Goal: Information Seeking & Learning: Learn about a topic

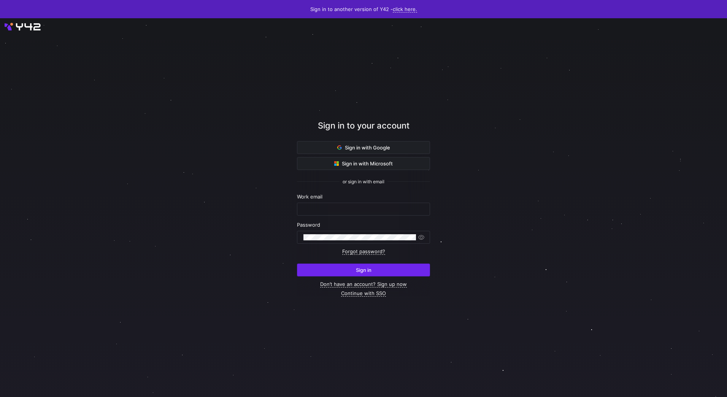
type input "[EMAIL_ADDRESS][PERSON_NAME][DOMAIN_NAME]"
click at [396, 271] on span "submit" at bounding box center [363, 270] width 132 height 12
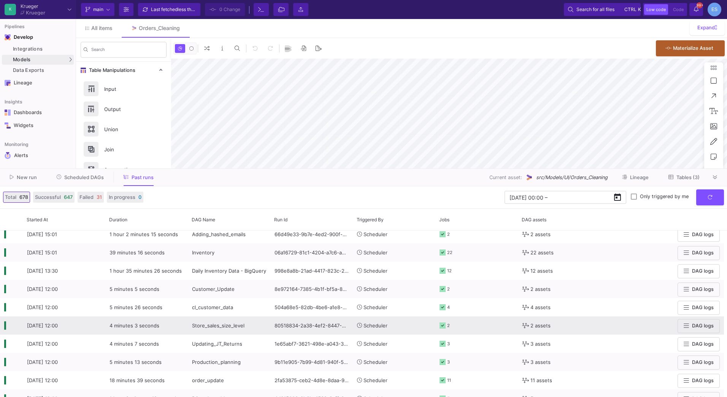
scroll to position [152, 0]
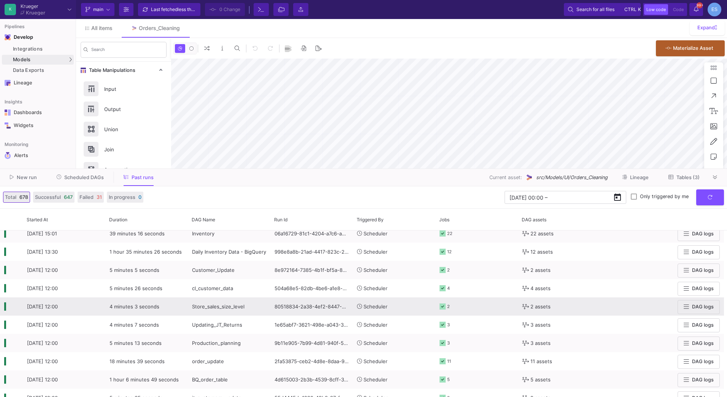
type input "-50"
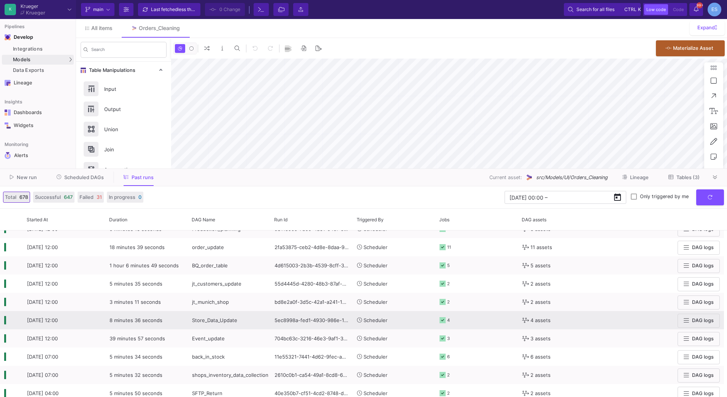
scroll to position [418, 0]
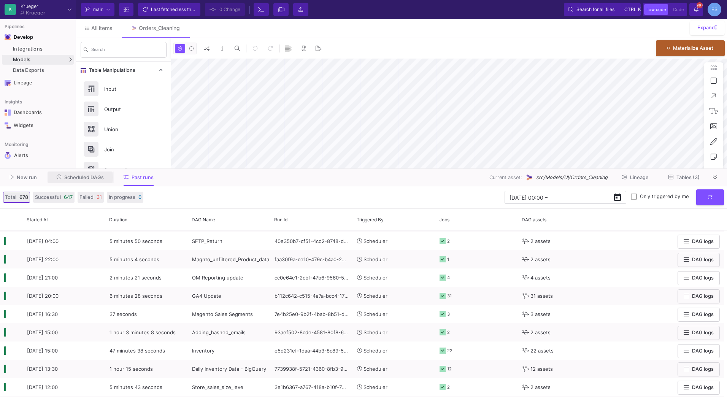
click at [73, 177] on span "Scheduled DAGs" at bounding box center [84, 177] width 40 height 6
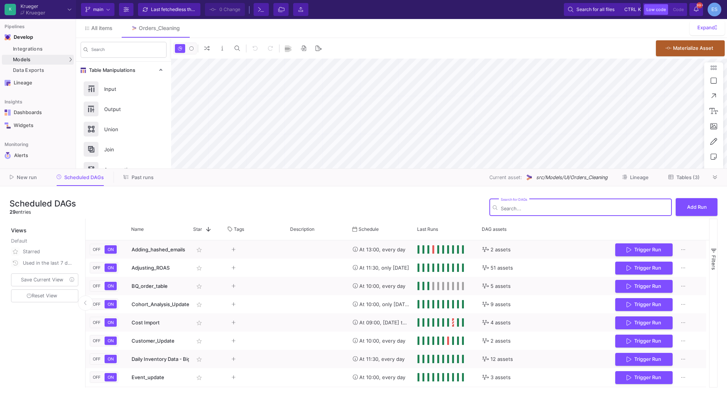
type input "-50"
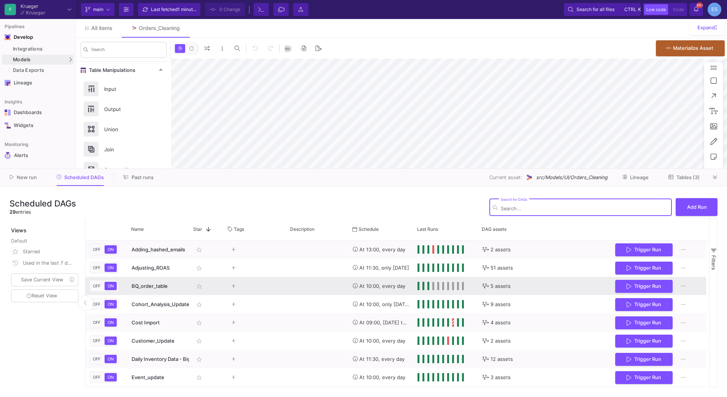
click at [158, 289] on span "BQ_order_table" at bounding box center [150, 286] width 36 height 6
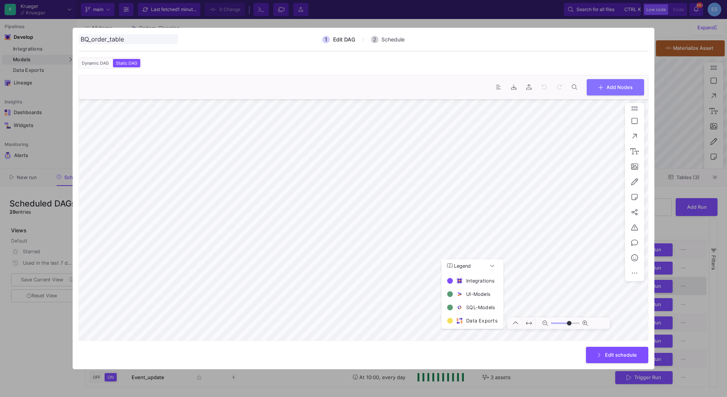
type input "0"
click at [61, 298] on div at bounding box center [363, 198] width 727 height 397
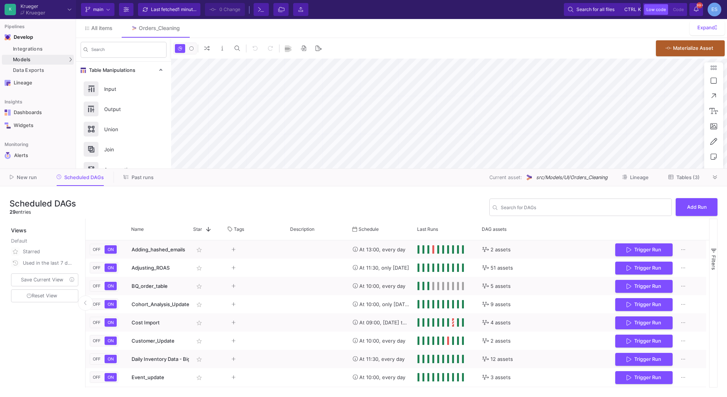
click at [686, 176] on span "Tables (3)" at bounding box center [687, 177] width 23 height 6
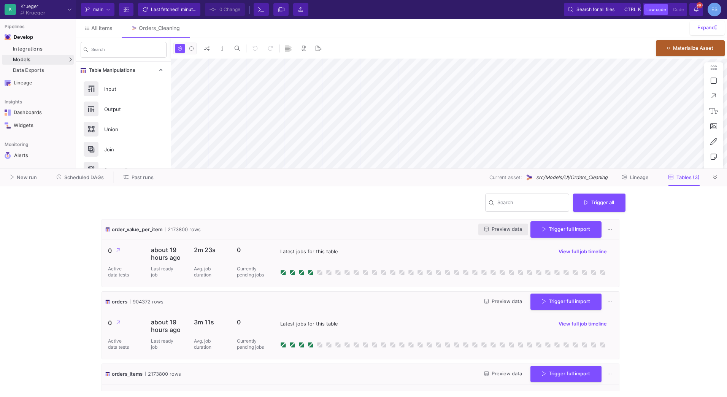
click at [496, 227] on span "Preview data" at bounding box center [503, 229] width 38 height 6
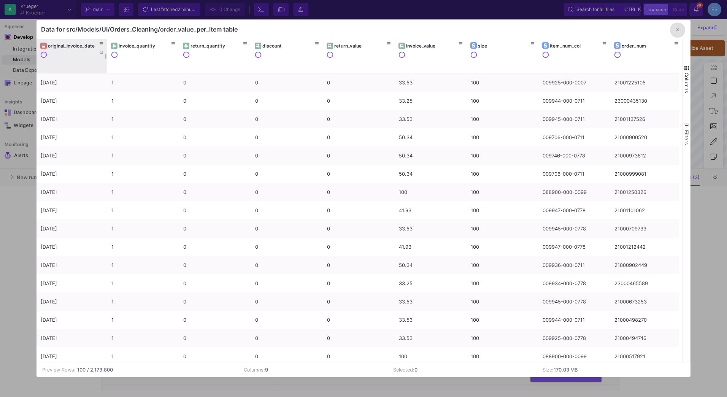
click at [75, 46] on div "original_invoice_date" at bounding box center [74, 46] width 52 height 6
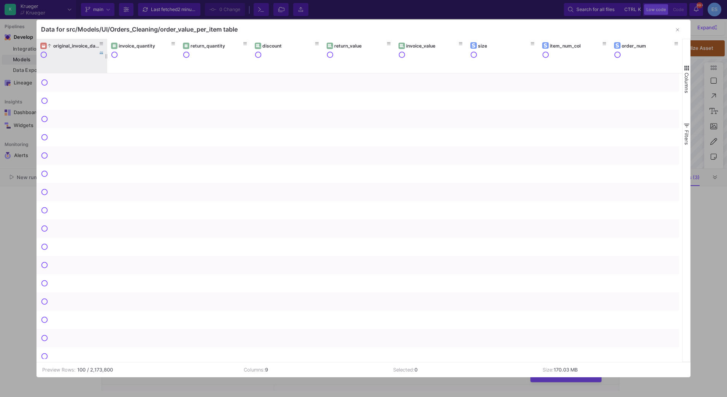
click at [75, 46] on div "original_invoice_date" at bounding box center [74, 46] width 52 height 6
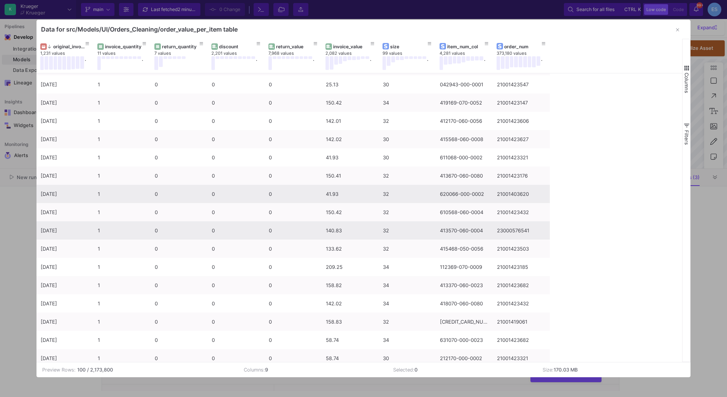
scroll to position [190, 0]
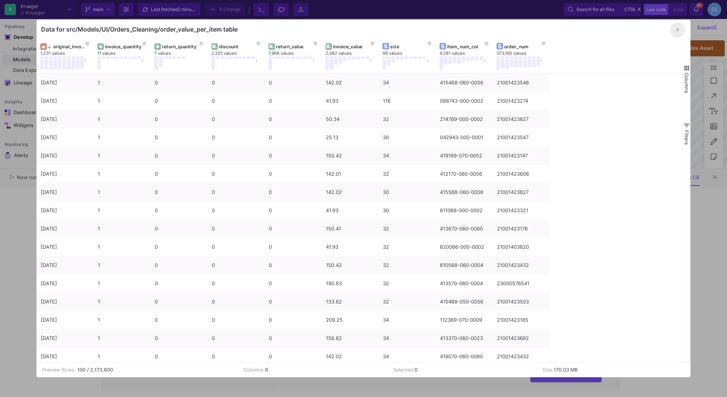
click at [674, 32] on button "button" at bounding box center [677, 29] width 15 height 15
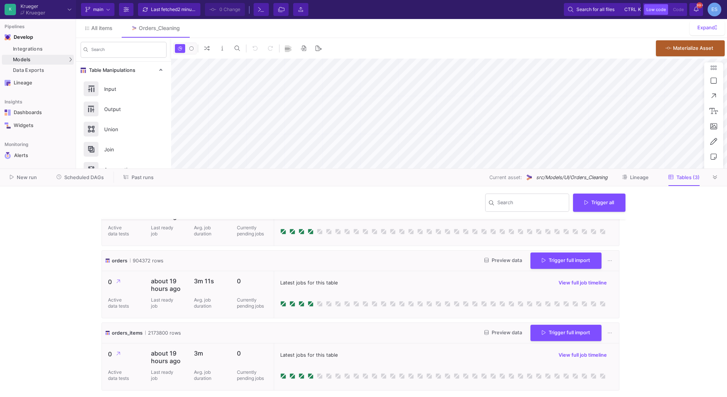
click at [496, 258] on span "Preview data" at bounding box center [503, 260] width 38 height 6
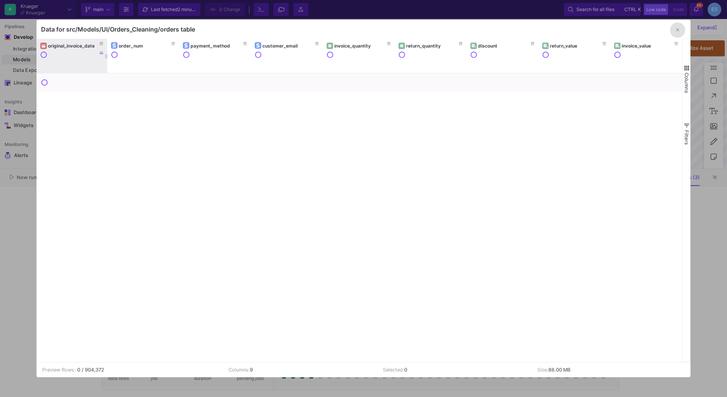
click at [61, 49] on div "original_invoice_date" at bounding box center [71, 45] width 63 height 8
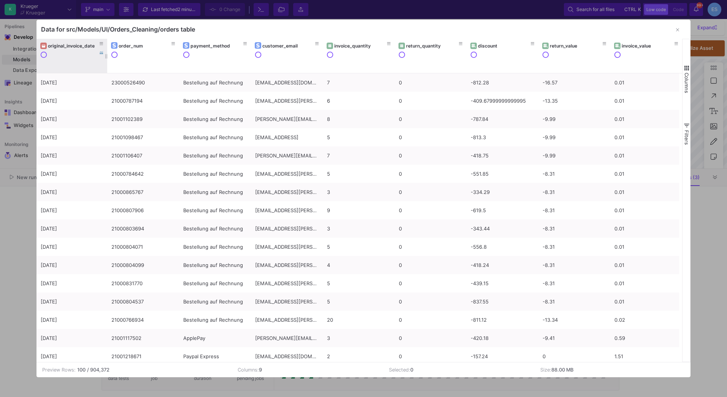
click at [63, 47] on div "original_invoice_date" at bounding box center [74, 46] width 52 height 6
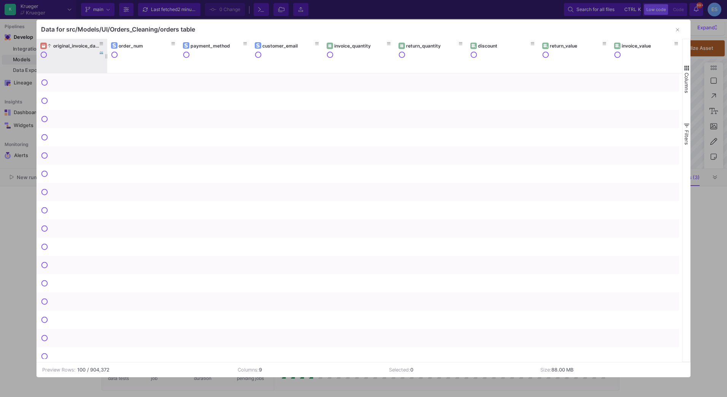
click at [63, 47] on div "original_invoice_date" at bounding box center [74, 46] width 52 height 6
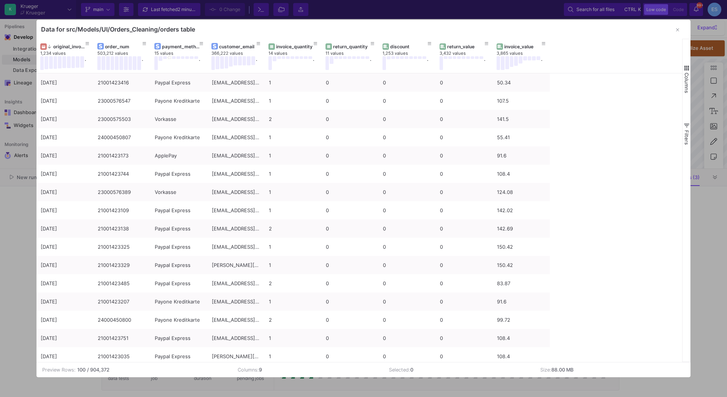
click at [14, 238] on div at bounding box center [363, 198] width 727 height 397
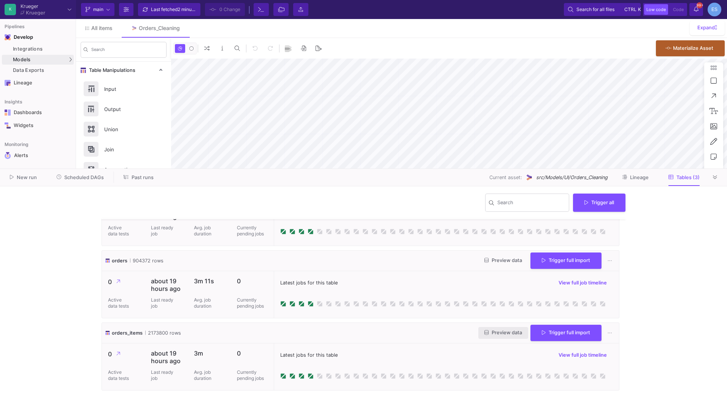
click at [500, 332] on span "Preview data" at bounding box center [503, 333] width 38 height 6
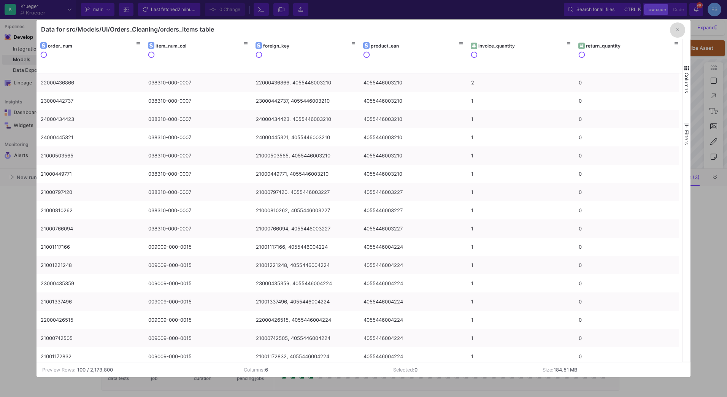
click at [680, 29] on button "button" at bounding box center [677, 29] width 15 height 15
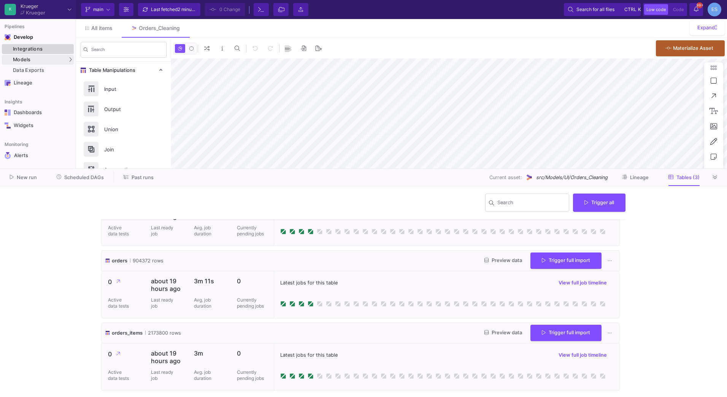
click at [36, 50] on div "Integrations" at bounding box center [42, 49] width 59 height 6
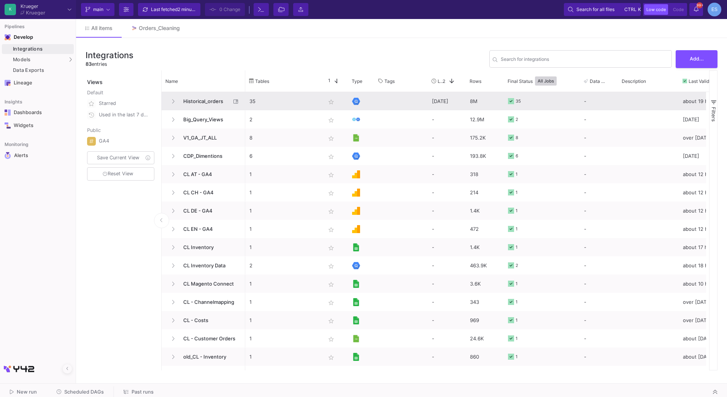
click at [218, 99] on span "Historical_orders" at bounding box center [205, 101] width 52 height 18
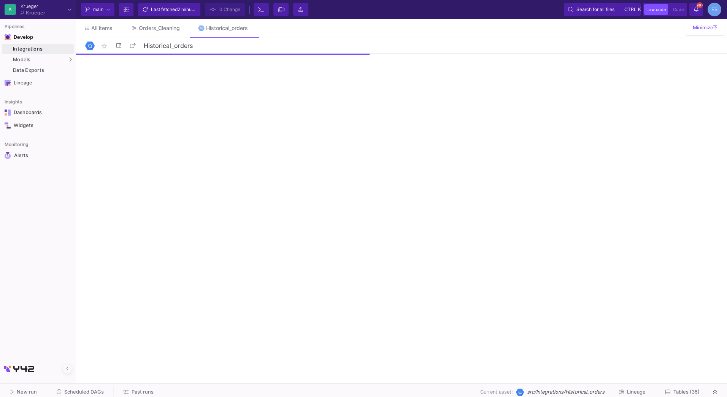
click at [698, 393] on span "Tables (35)" at bounding box center [686, 392] width 26 height 6
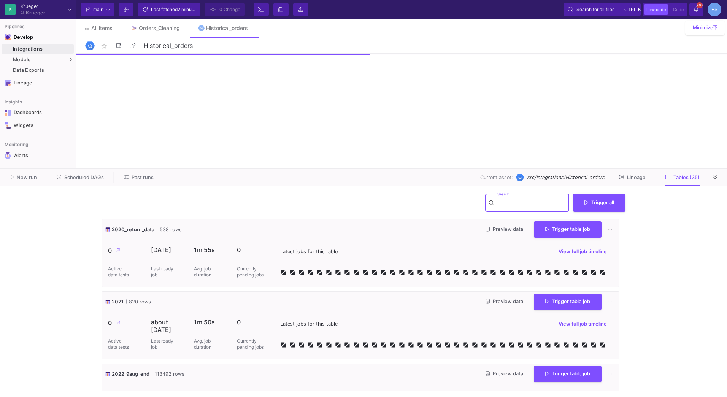
click at [526, 201] on input "Search" at bounding box center [531, 204] width 68 height 6
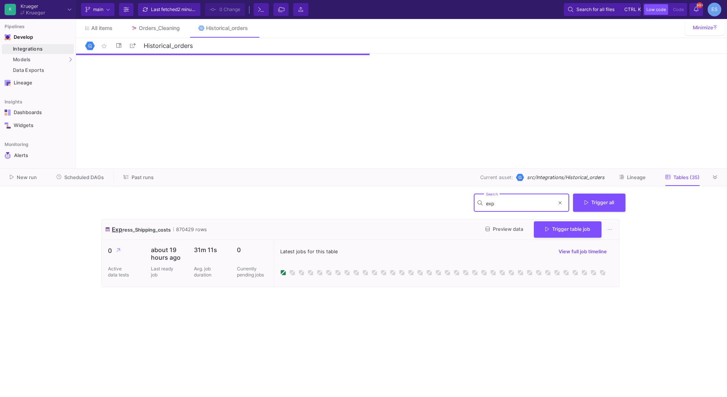
type input "exp"
click at [490, 228] on span "Preview data" at bounding box center [504, 229] width 38 height 6
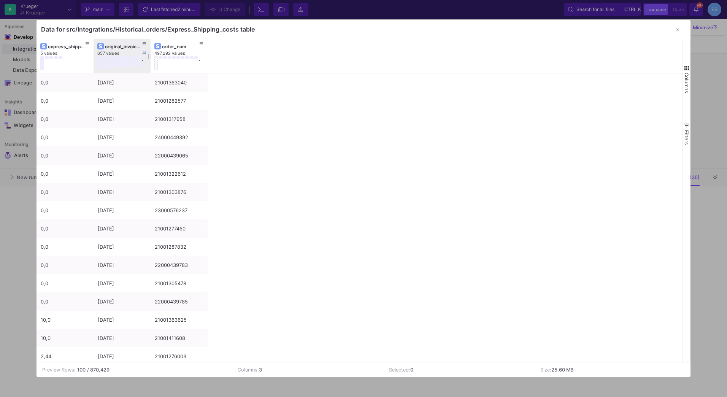
click at [117, 46] on div "original_invoice_date" at bounding box center [124, 47] width 38 height 6
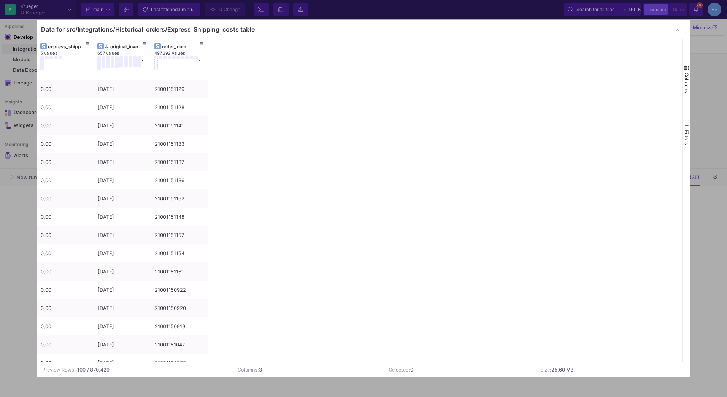
scroll to position [1212, 0]
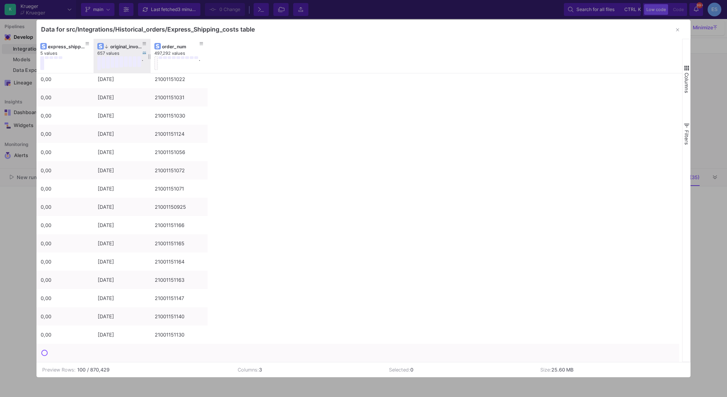
click at [124, 46] on div "original_invoice_date" at bounding box center [124, 47] width 38 height 6
click at [677, 28] on icon "button" at bounding box center [677, 29] width 3 height 5
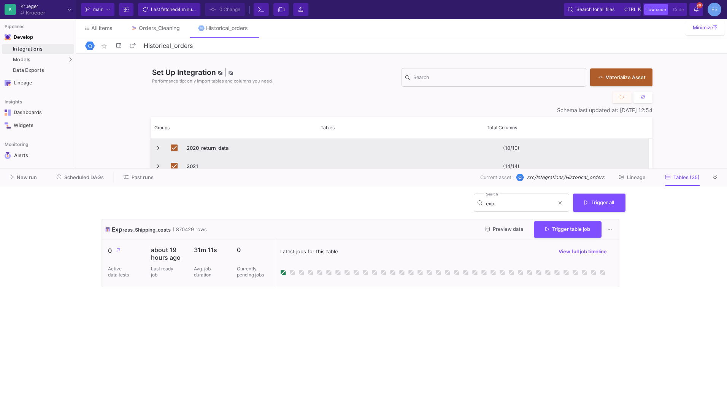
click at [507, 228] on span "Preview data" at bounding box center [504, 229] width 38 height 6
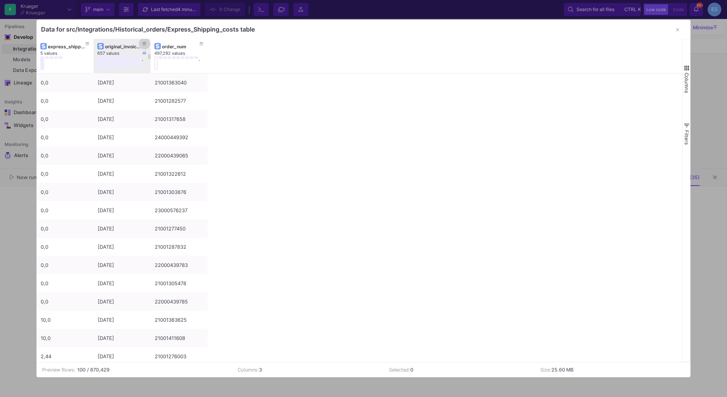
click at [145, 43] on icon at bounding box center [145, 43] width 4 height 3
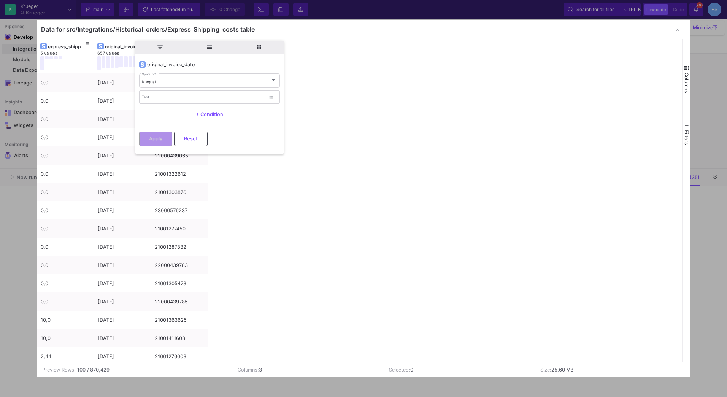
click at [159, 95] on div "Text" at bounding box center [204, 97] width 124 height 16
type input "[DATE]"
click at [159, 140] on span "Apply" at bounding box center [155, 138] width 13 height 6
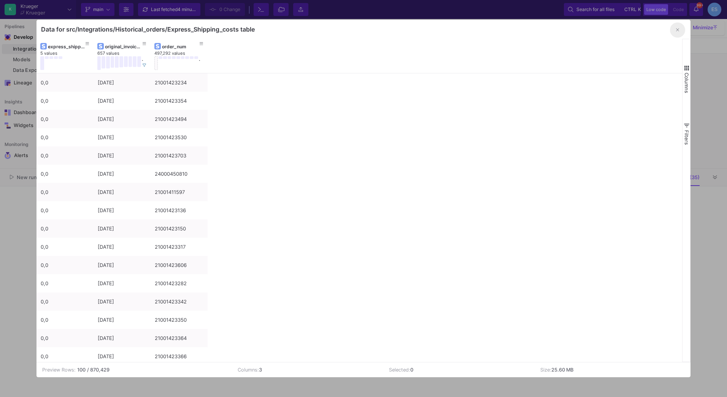
click at [680, 29] on button "button" at bounding box center [677, 29] width 15 height 15
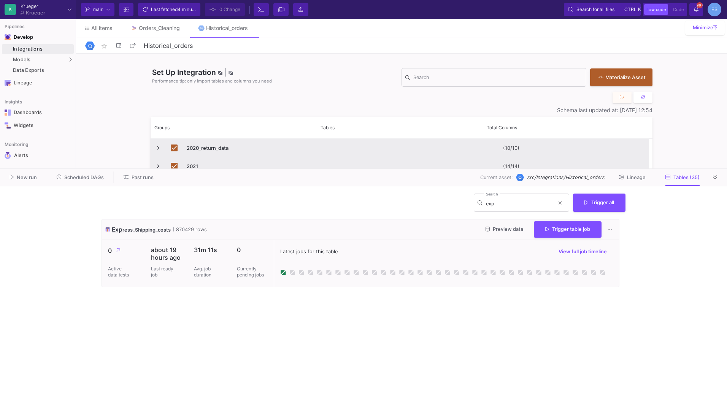
click at [714, 183] on div "New run Scheduled DAGs Past runs Current asset: src/Integrations/Historical_ord…" at bounding box center [363, 177] width 727 height 17
click at [716, 181] on button at bounding box center [714, 176] width 11 height 11
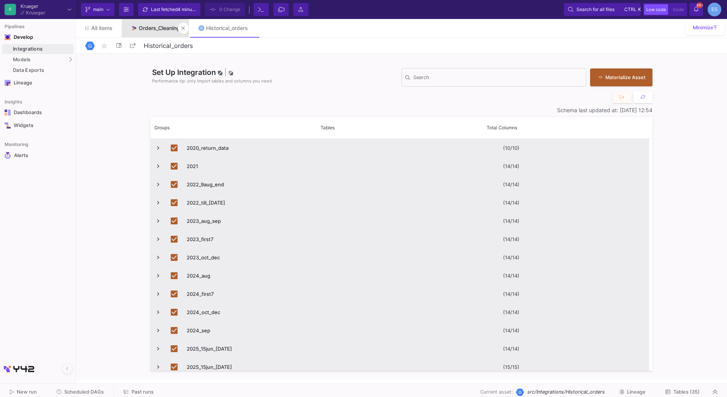
click at [140, 24] on link "Orders_Cleaning" at bounding box center [155, 28] width 67 height 18
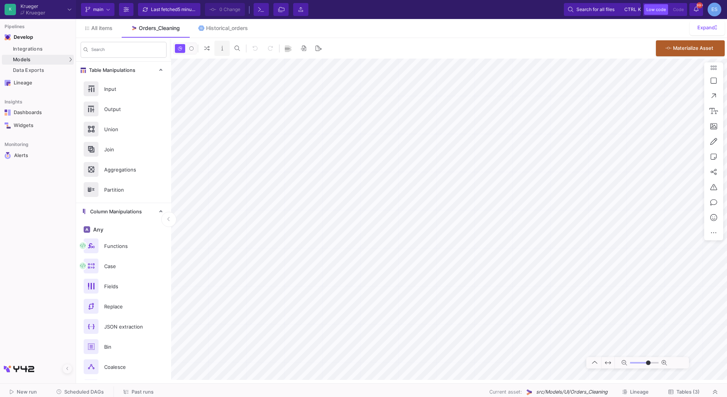
type input "-50"
click at [685, 391] on span "Tables (3)" at bounding box center [687, 392] width 23 height 6
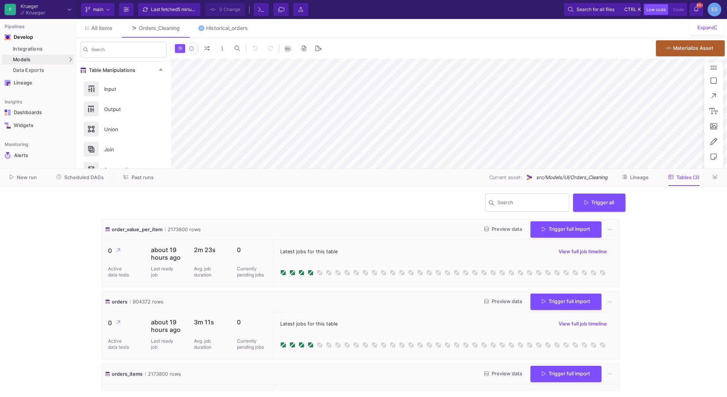
type input "-50"
click at [508, 304] on button "Preview data" at bounding box center [503, 302] width 50 height 12
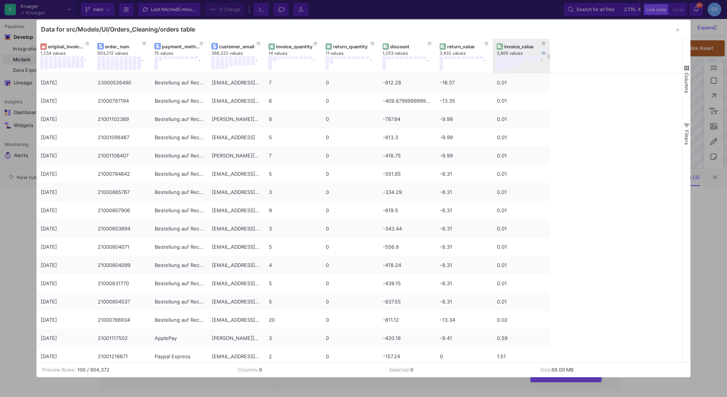
click at [513, 44] on div "invoice_value" at bounding box center [523, 47] width 38 height 6
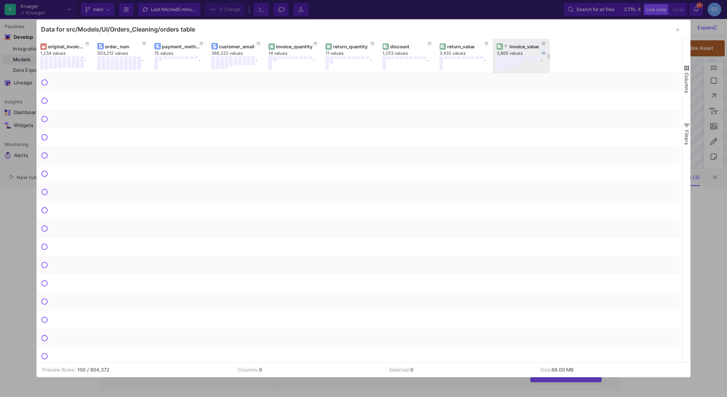
click at [513, 44] on div "invoice_value" at bounding box center [523, 47] width 38 height 6
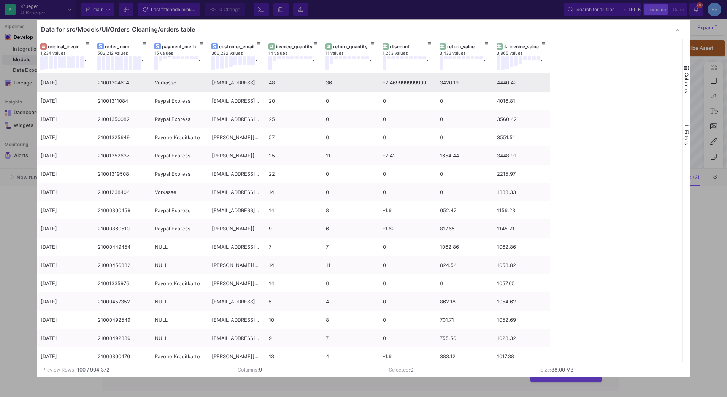
click at [114, 84] on div "21001304614" at bounding box center [122, 83] width 49 height 18
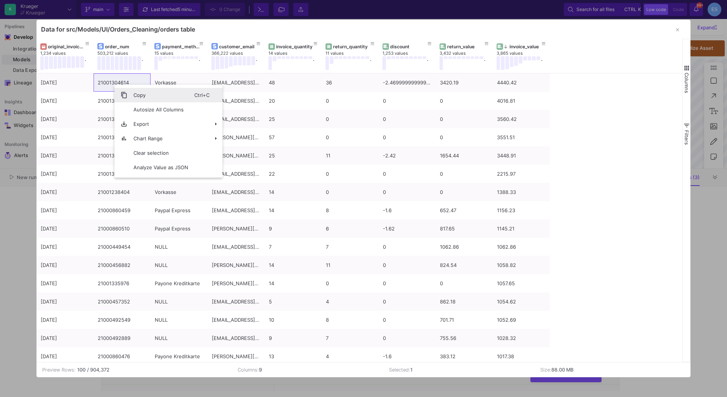
click at [136, 95] on span "Copy" at bounding box center [160, 95] width 67 height 14
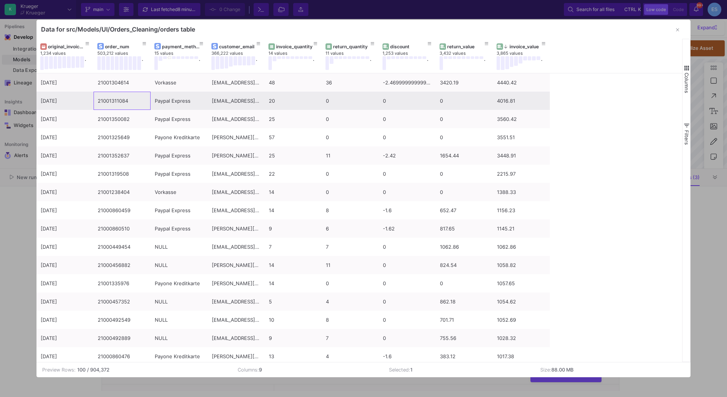
click at [106, 105] on div "21001311084" at bounding box center [122, 101] width 49 height 18
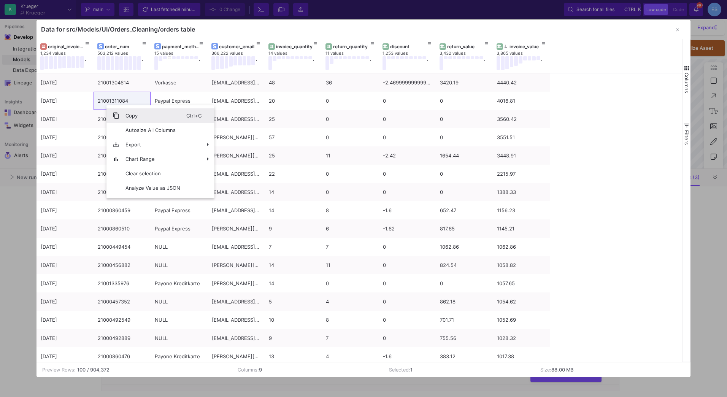
click at [119, 111] on span "Context Menu" at bounding box center [112, 115] width 13 height 14
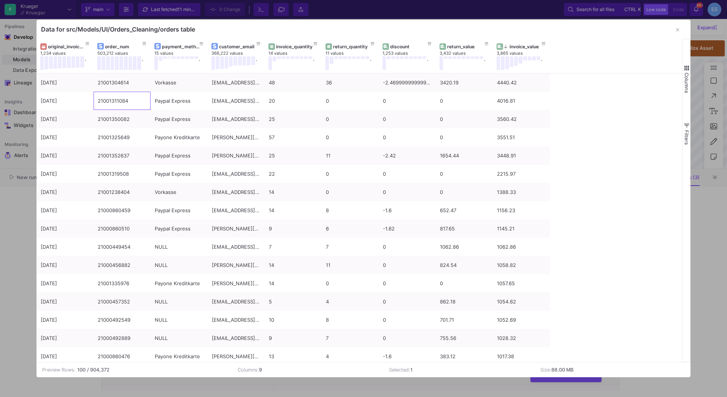
click at [707, 269] on div at bounding box center [363, 198] width 727 height 397
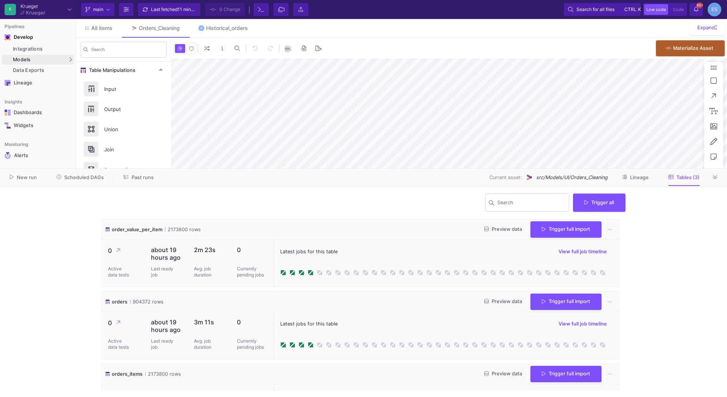
click at [491, 304] on span "Preview data" at bounding box center [503, 301] width 38 height 6
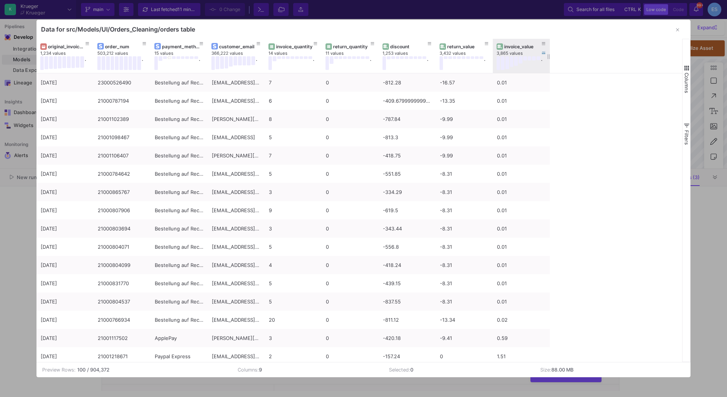
click at [524, 48] on div "invoice_value" at bounding box center [523, 47] width 38 height 6
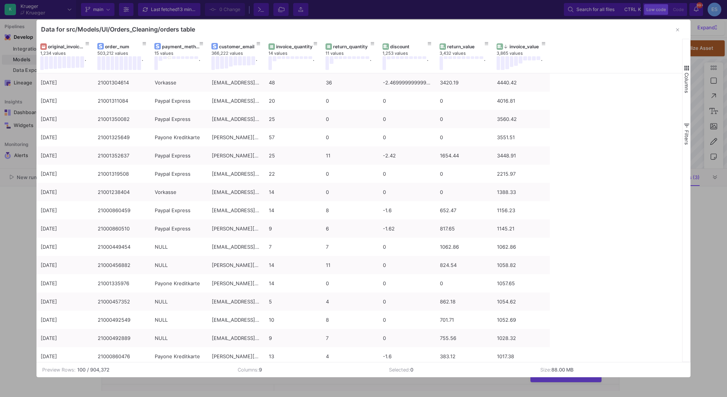
drag, startPoint x: 677, startPoint y: 30, endPoint x: 666, endPoint y: 30, distance: 10.7
click at [677, 30] on icon "button" at bounding box center [677, 29] width 3 height 5
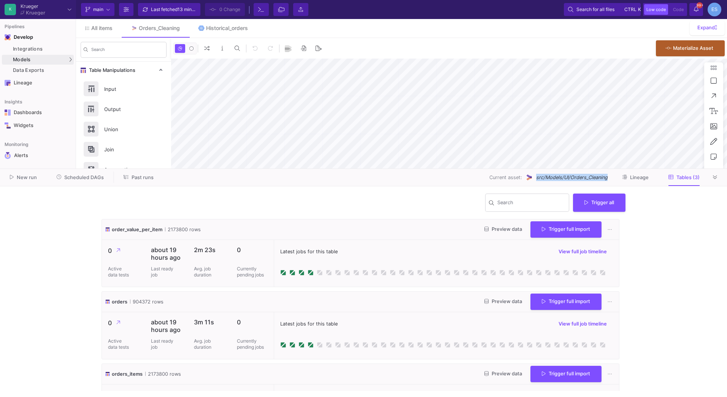
drag, startPoint x: 602, startPoint y: 178, endPoint x: 537, endPoint y: 178, distance: 65.0
click at [537, 178] on div "Current asset: src/Models/UI/Orders_Cleaning Lineage Tables (3)" at bounding box center [436, 177] width 546 height 12
drag, startPoint x: 537, startPoint y: 178, endPoint x: 582, endPoint y: 179, distance: 45.6
copy span "src/Models/UI/Orders_Cleaning"
click at [491, 300] on span "Preview data" at bounding box center [503, 301] width 38 height 6
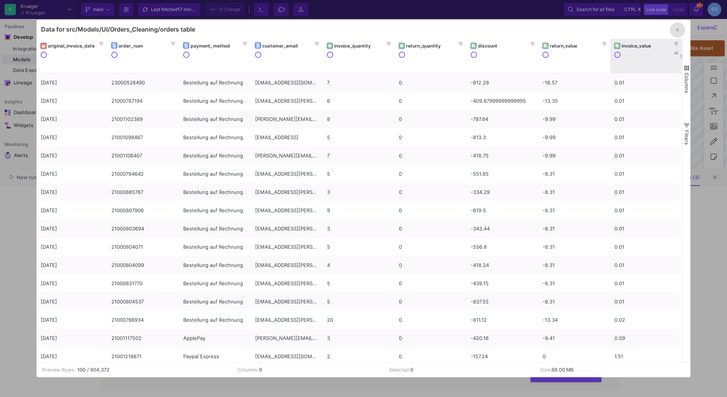
click at [628, 47] on div "invoice_value" at bounding box center [647, 46] width 52 height 6
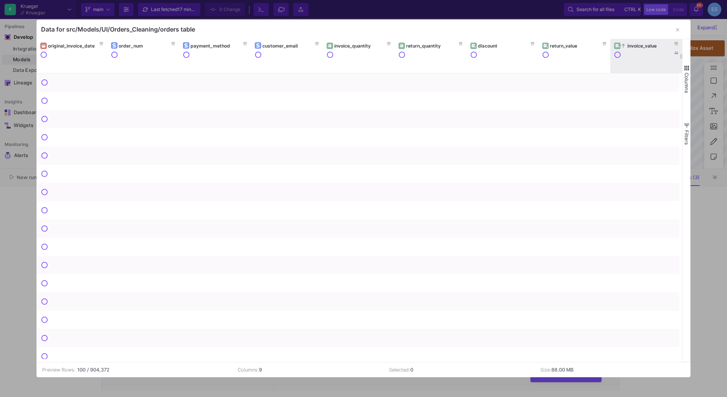
click at [628, 47] on div "original_invoice_date order_num payment_method customer_email invoice_quantity …" at bounding box center [359, 56] width 646 height 34
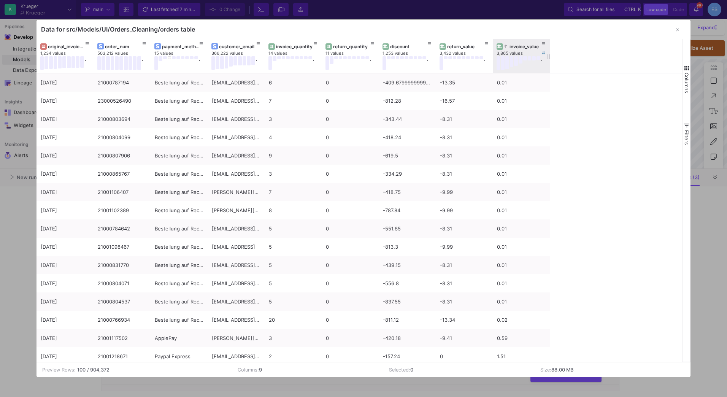
click at [527, 46] on div "invoice_value" at bounding box center [523, 47] width 38 height 6
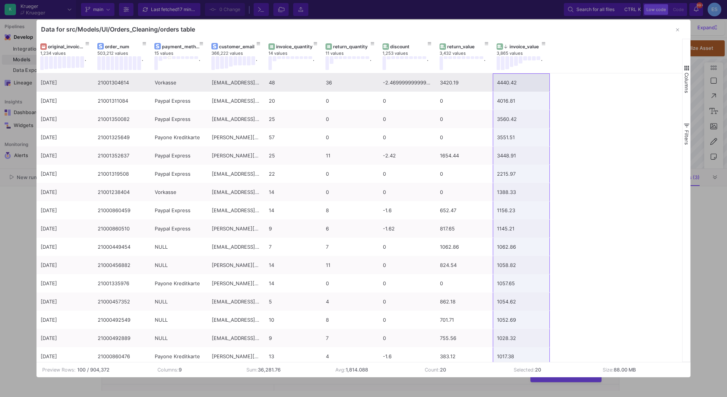
drag, startPoint x: 517, startPoint y: 314, endPoint x: 516, endPoint y: 82, distance: 232.3
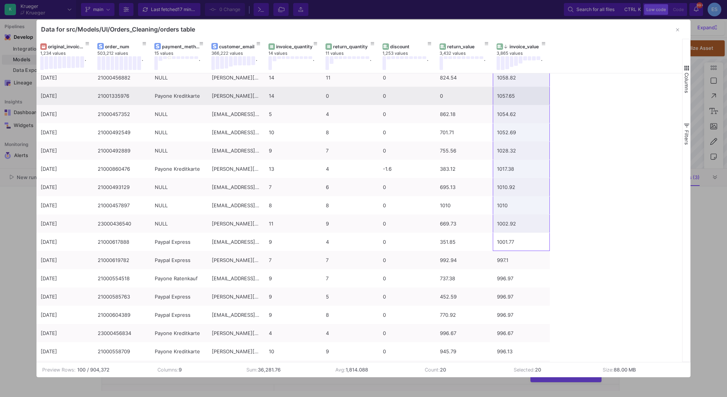
scroll to position [190, 0]
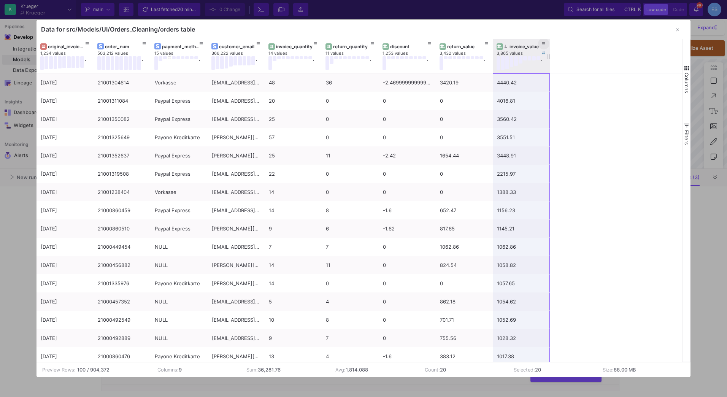
click at [542, 43] on icon at bounding box center [544, 44] width 4 height 4
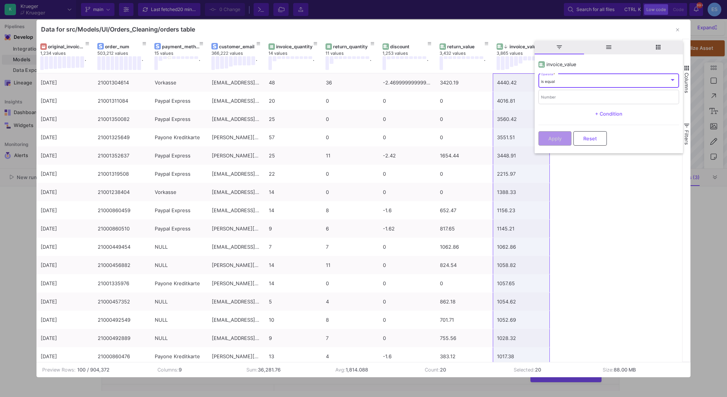
click at [561, 82] on div "is equal" at bounding box center [605, 81] width 128 height 5
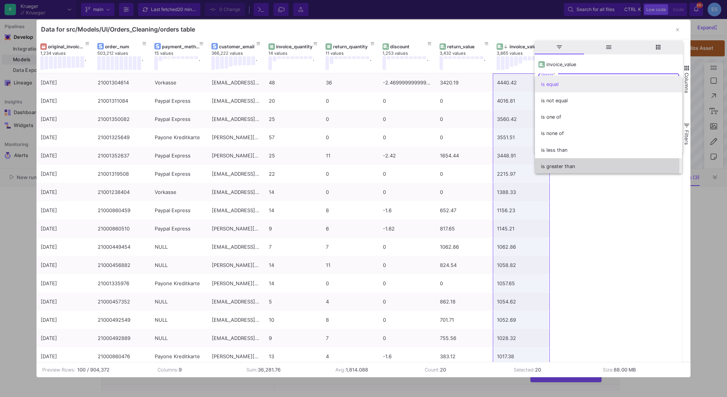
click at [580, 165] on span "is greater than" at bounding box center [608, 166] width 135 height 16
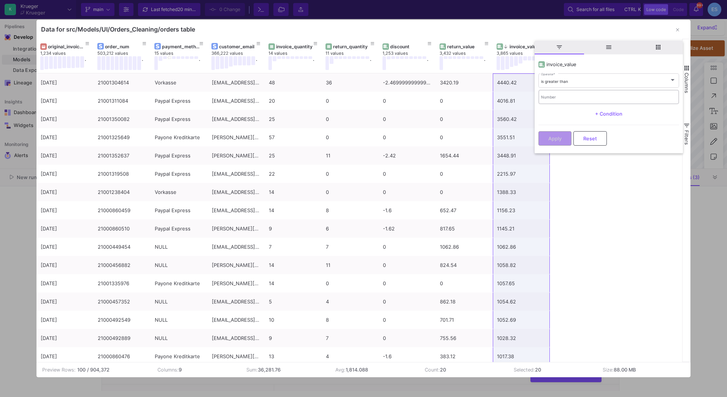
click at [562, 103] on div "Number" at bounding box center [608, 97] width 135 height 16
click at [563, 97] on input "Number" at bounding box center [608, 97] width 135 height 5
type input "1000"
click at [561, 130] on div "Apply Reset" at bounding box center [608, 136] width 141 height 23
click at [562, 134] on button "Apply" at bounding box center [554, 137] width 33 height 14
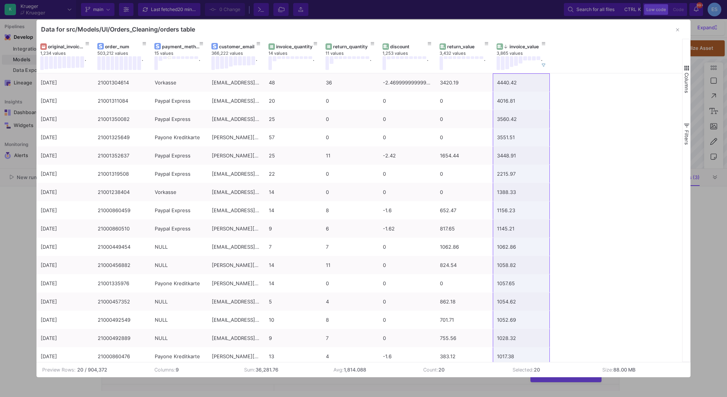
click at [687, 66] on span "button" at bounding box center [686, 68] width 7 height 7
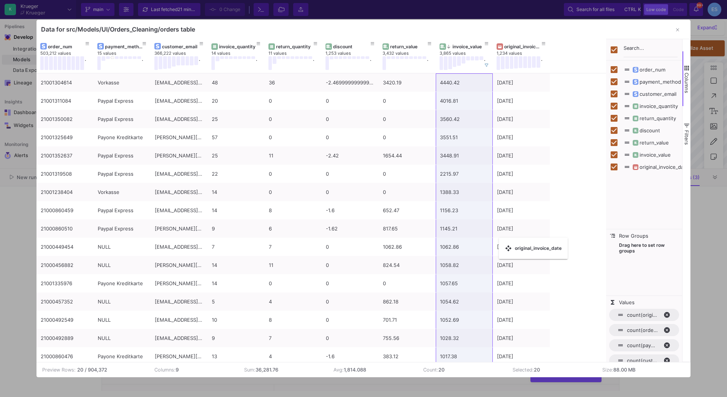
checkbox input "false"
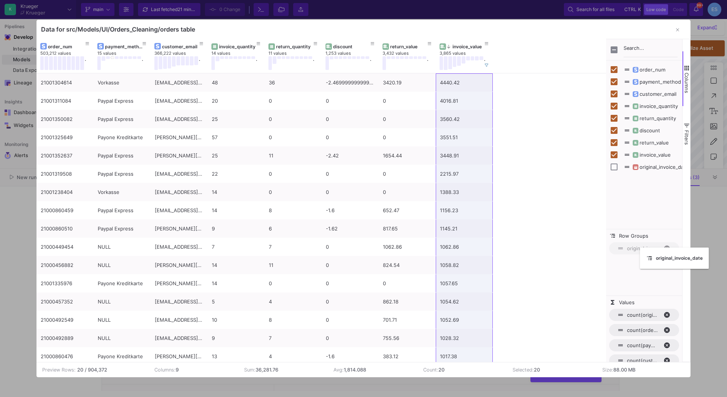
drag, startPoint x: 63, startPoint y: 46, endPoint x: 642, endPoint y: 252, distance: 614.8
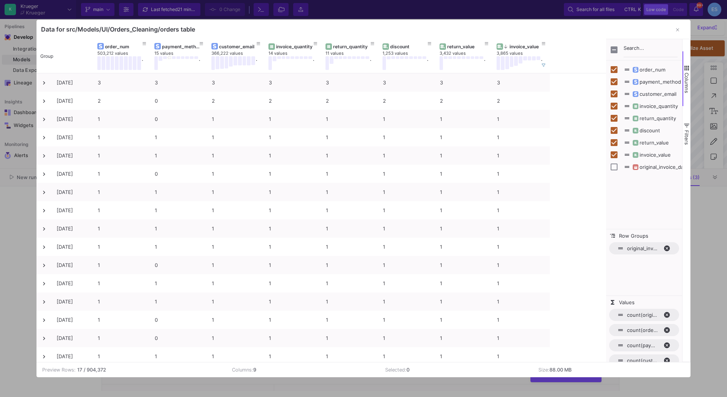
click at [622, 249] on span "original_invoice_date. Press ENTER to sort. Press DELETE to remove" at bounding box center [620, 248] width 7 height 7
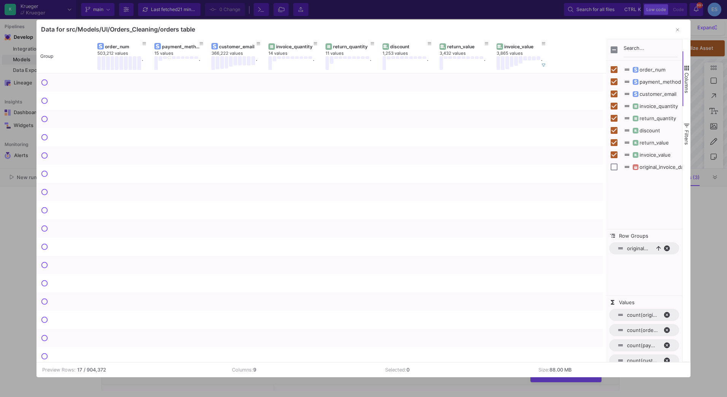
click at [622, 251] on span "original_invoice_date, ascending. Press ENTER to sort. Press DELETE to remove" at bounding box center [620, 248] width 7 height 7
click at [669, 247] on span "original_invoice_date, descending. Press ENTER to sort. Press DELETE to remove" at bounding box center [669, 248] width 12 height 7
checkbox input "true"
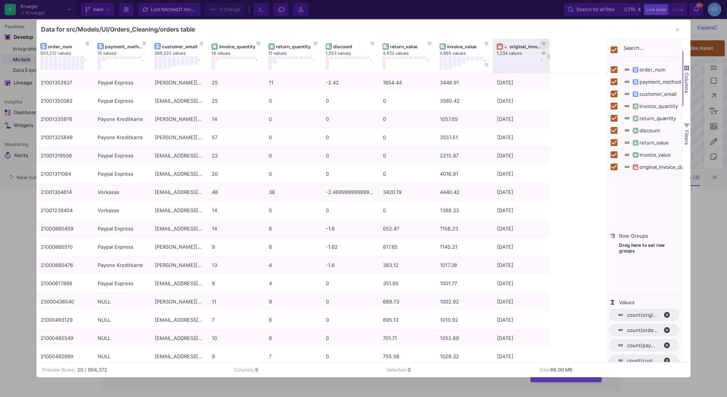
click at [544, 43] on icon at bounding box center [544, 44] width 4 height 4
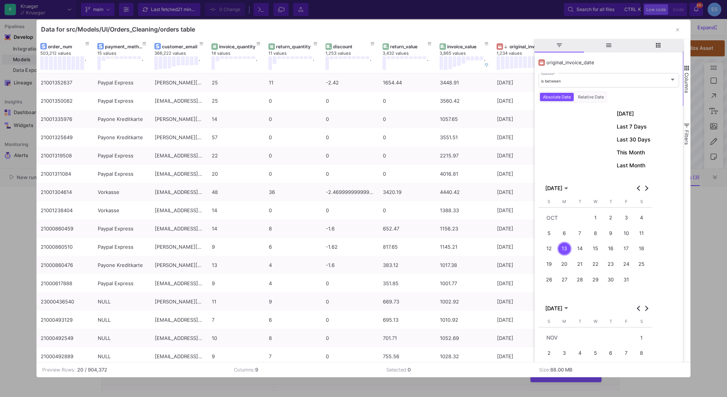
click at [606, 48] on span "general" at bounding box center [608, 45] width 7 height 7
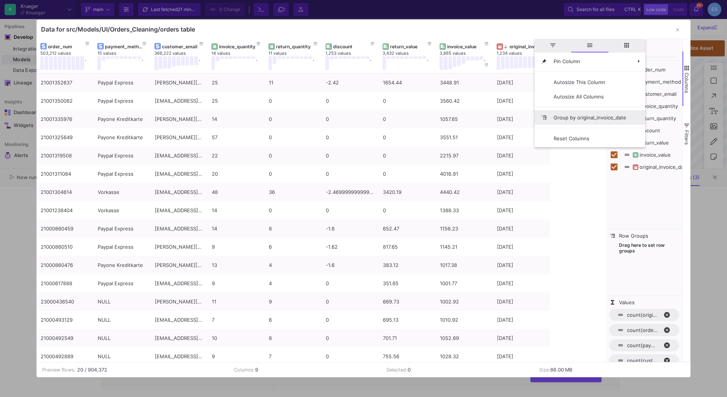
click at [588, 123] on span "Group by original_invoice_date" at bounding box center [589, 117] width 85 height 14
checkbox input "false"
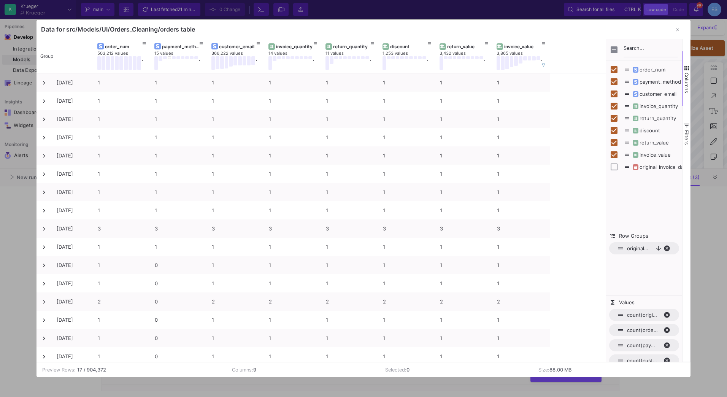
click at [620, 249] on span "original_invoice_date, descending. Press ENTER to sort. Press DELETE to remove" at bounding box center [620, 248] width 7 height 7
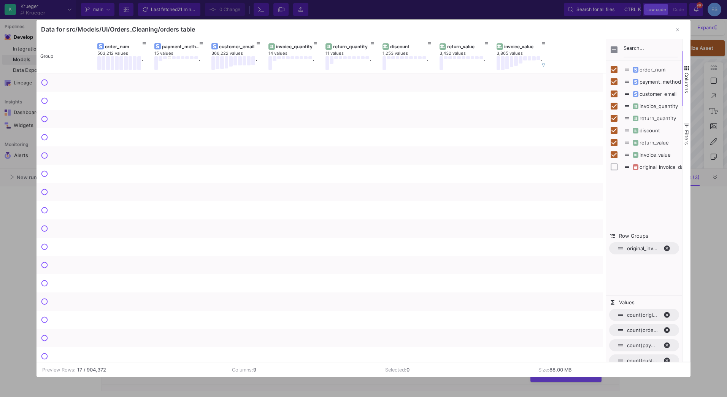
click at [622, 250] on span "original_invoice_date. Press ENTER to sort. Press DELETE to remove" at bounding box center [620, 248] width 7 height 7
click at [620, 248] on span "original_invoice_date, ascending. Press ENTER to sort. Press DELETE to remove" at bounding box center [620, 248] width 7 height 7
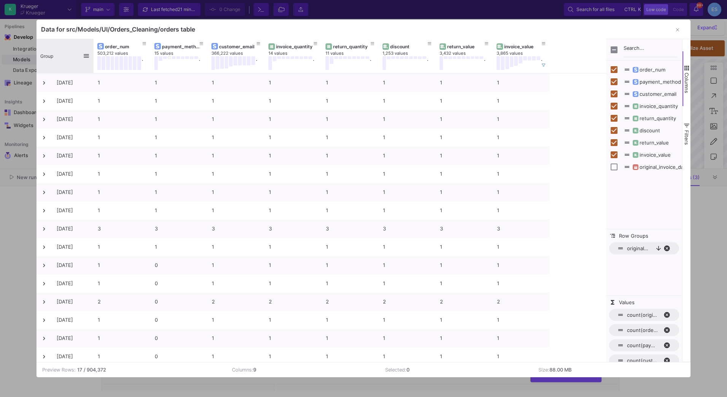
click at [87, 54] on span at bounding box center [86, 55] width 7 height 7
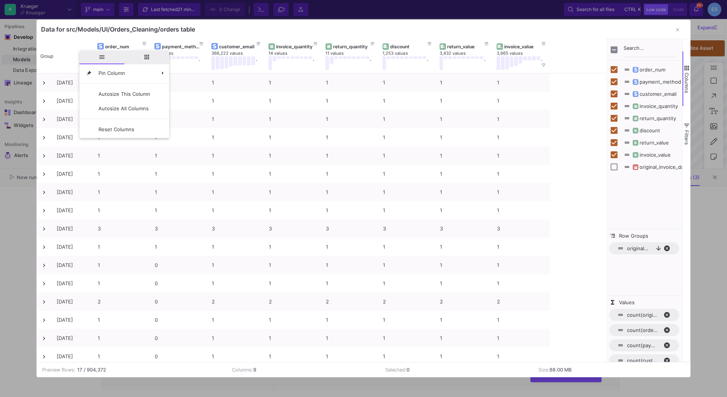
click at [147, 59] on span "columns" at bounding box center [146, 57] width 7 height 7
click at [666, 249] on span "original_invoice_date, descending. Press ENTER to sort. Press DELETE to remove" at bounding box center [669, 248] width 12 height 7
checkbox input "true"
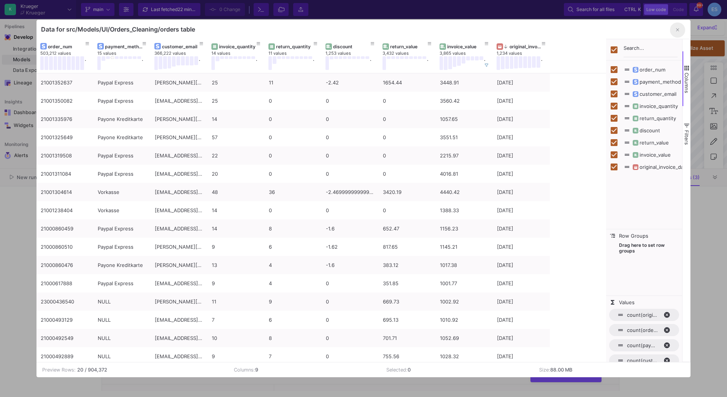
click at [676, 31] on icon "button" at bounding box center [677, 30] width 3 height 3
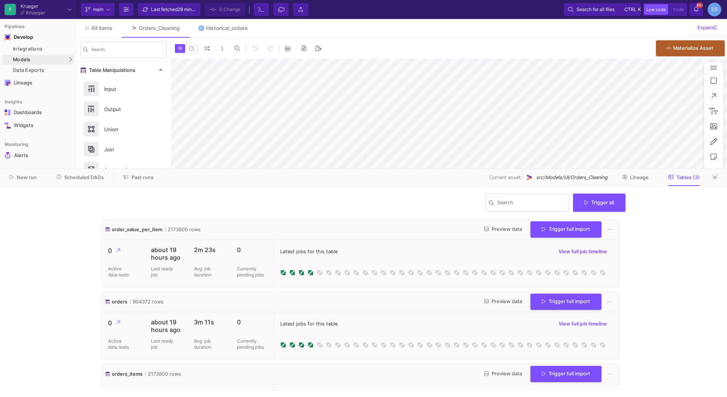
click at [484, 228] on icon at bounding box center [486, 229] width 4 height 5
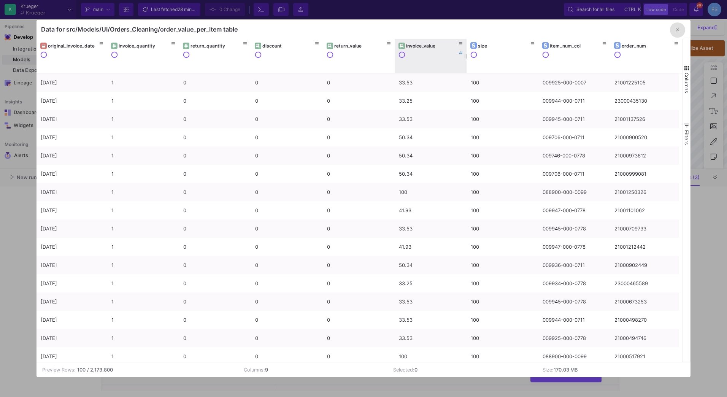
click at [425, 43] on div "invoice_value" at bounding box center [432, 46] width 52 height 6
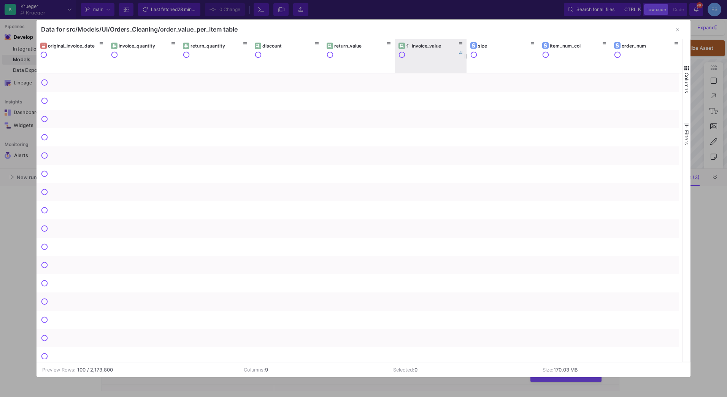
click at [425, 43] on div "invoice_value" at bounding box center [432, 46] width 52 height 6
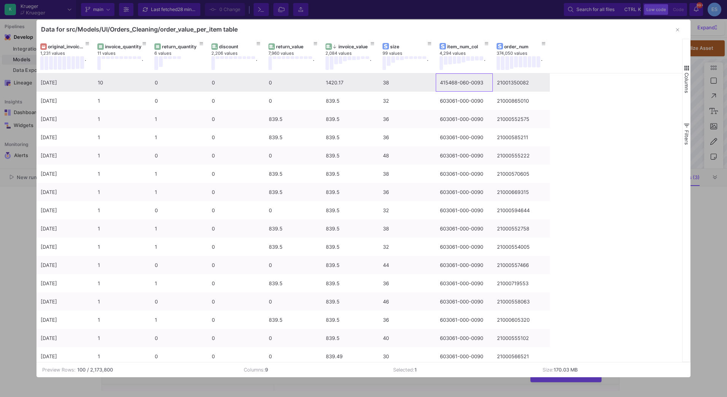
click at [459, 89] on div "415468-060-0093" at bounding box center [464, 83] width 49 height 18
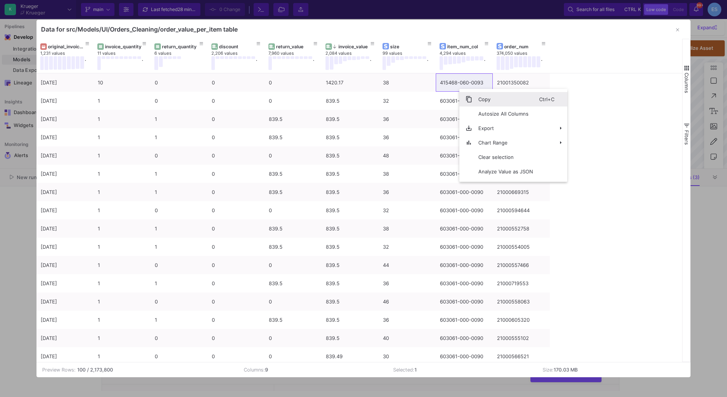
click at [472, 97] on span "Copy" at bounding box center [505, 99] width 67 height 14
click at [679, 27] on button "button" at bounding box center [677, 29] width 15 height 15
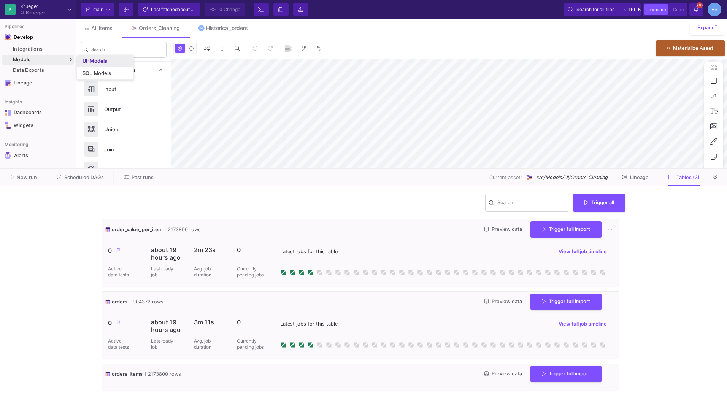
click at [92, 65] on link "UI-Models" at bounding box center [105, 61] width 56 height 12
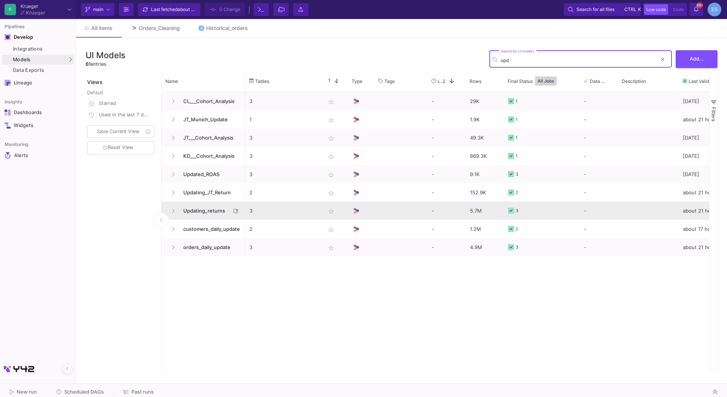
type input "upd"
click at [204, 208] on span "Updating_returns" at bounding box center [205, 211] width 52 height 18
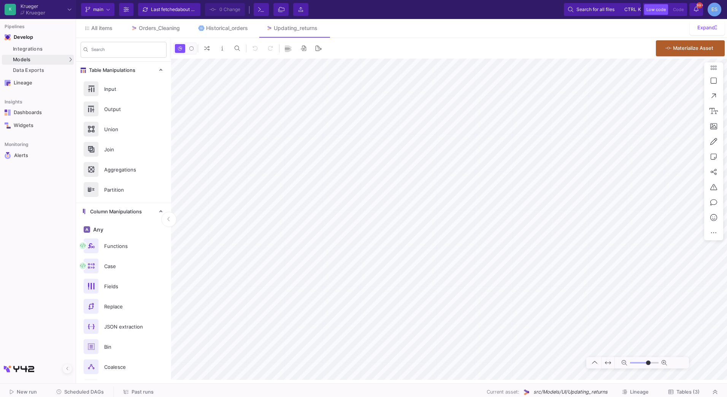
type input "-13"
